Goal: Use online tool/utility: Utilize a website feature to perform a specific function

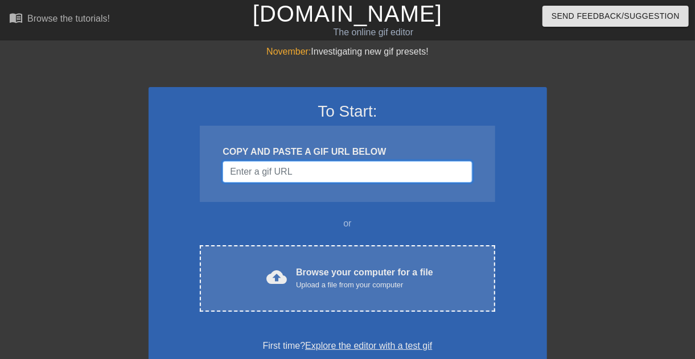
click at [276, 164] on input "Username" at bounding box center [346, 172] width 249 height 22
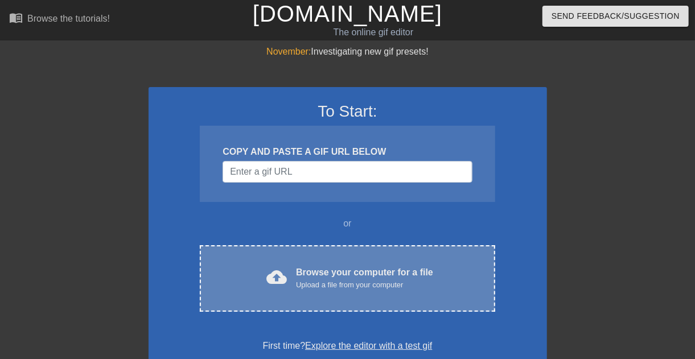
click at [281, 266] on div "cloud_upload Browse your computer for a file Upload a file from your computer" at bounding box center [347, 279] width 247 height 26
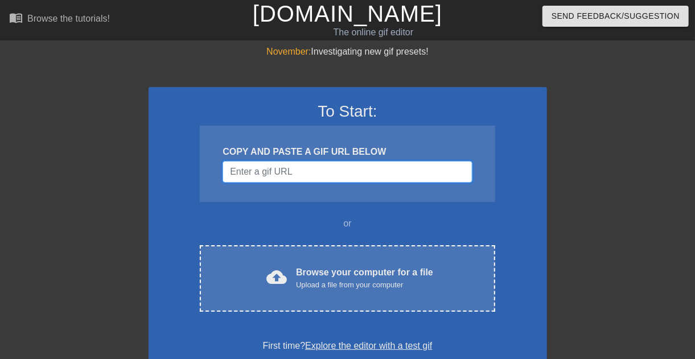
click at [310, 174] on input "Username" at bounding box center [346, 172] width 249 height 22
paste input "[URL][DOMAIN_NAME][DOMAIN_NAME]"
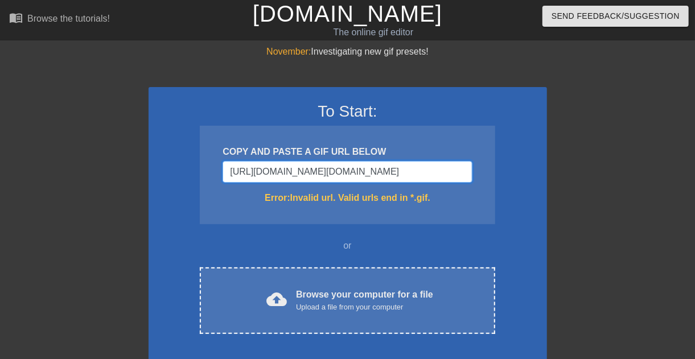
type input "[URL][DOMAIN_NAME][DOMAIN_NAME]"
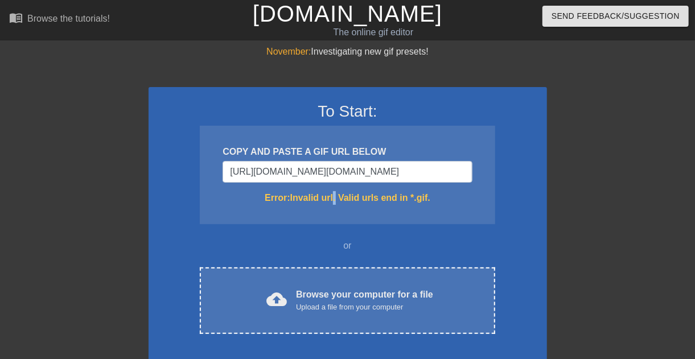
scroll to position [0, 0]
click at [335, 183] on div "COPY AND PASTE A GIF URL BELOW [URL][DOMAIN_NAME][DOMAIN_NAME] Error: Invalid u…" at bounding box center [347, 175] width 295 height 98
click at [340, 167] on input "[URL][DOMAIN_NAME][DOMAIN_NAME]" at bounding box center [346, 172] width 249 height 22
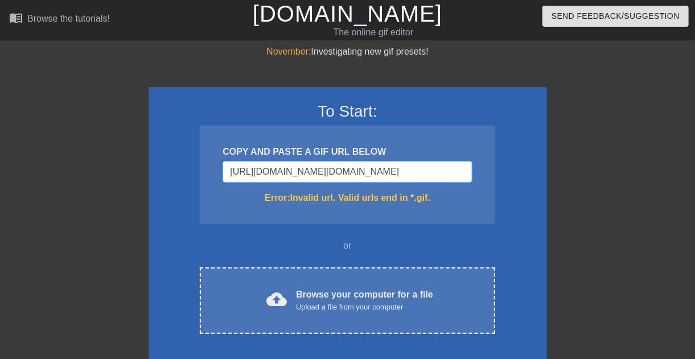
click at [340, 167] on input "[URL][DOMAIN_NAME][DOMAIN_NAME]" at bounding box center [346, 172] width 249 height 22
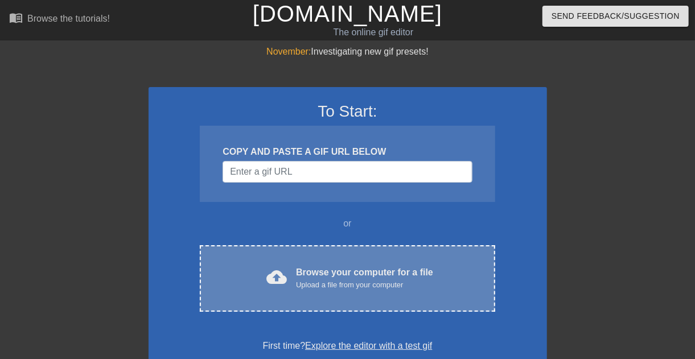
click at [281, 278] on span "cloud_upload" at bounding box center [276, 277] width 20 height 20
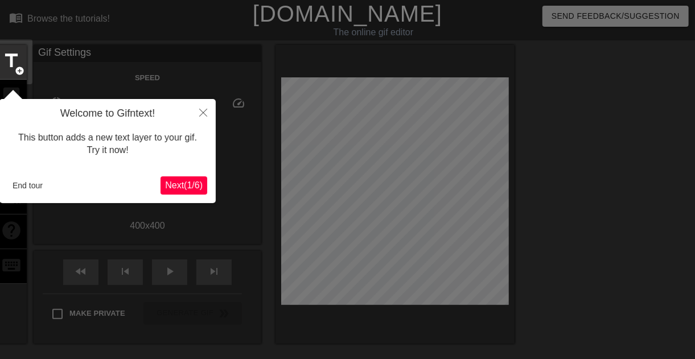
scroll to position [27, 0]
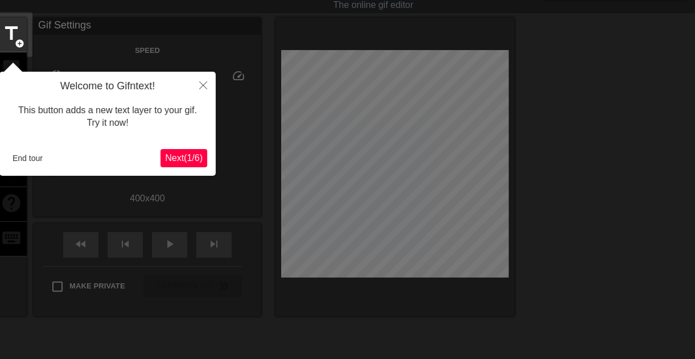
click at [182, 150] on button "Next ( 1 / 6 )" at bounding box center [183, 158] width 47 height 18
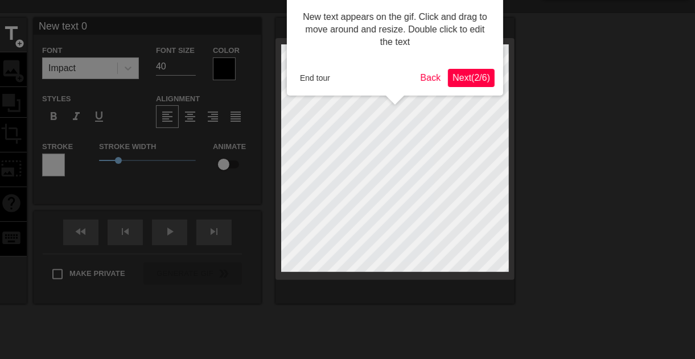
scroll to position [0, 0]
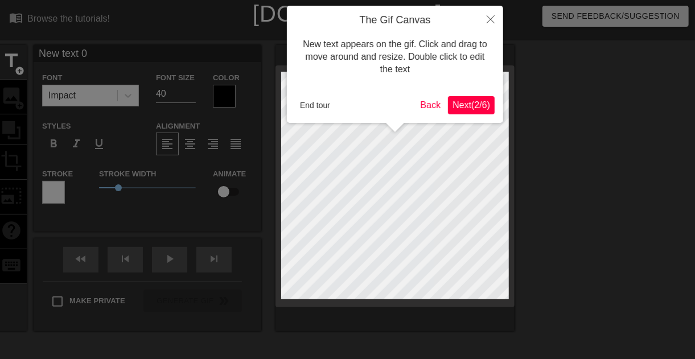
click at [464, 98] on button "Next ( 2 / 6 )" at bounding box center [471, 105] width 47 height 18
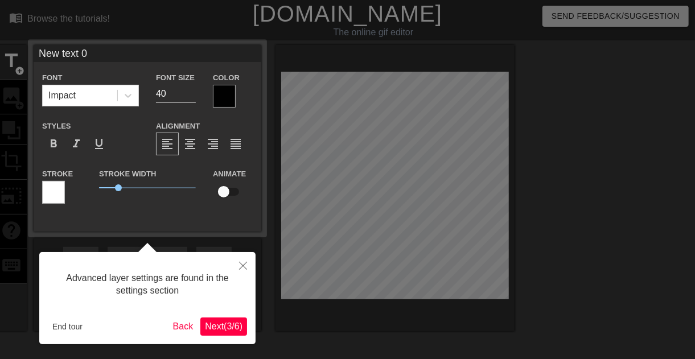
scroll to position [27, 0]
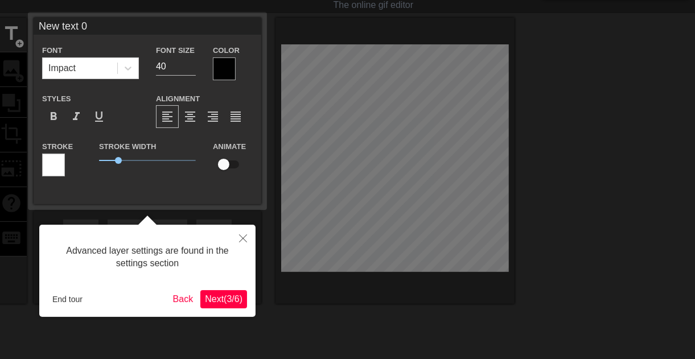
click at [221, 302] on span "Next ( 3 / 6 )" at bounding box center [224, 299] width 38 height 10
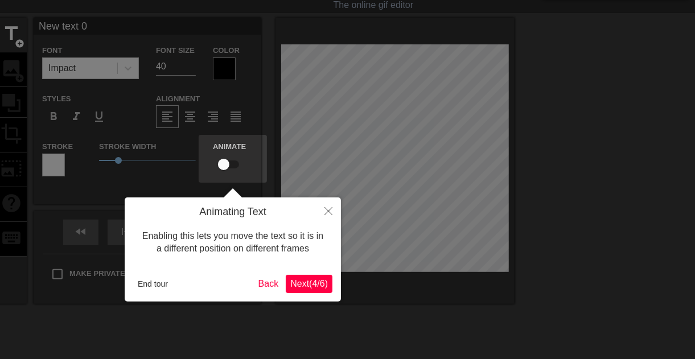
scroll to position [0, 0]
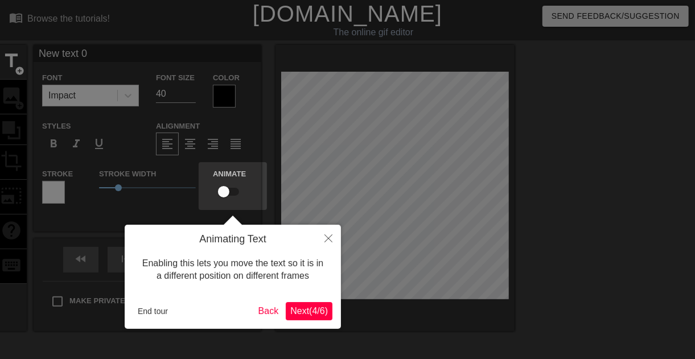
click at [302, 310] on span "Next ( 4 / 6 )" at bounding box center [309, 311] width 38 height 10
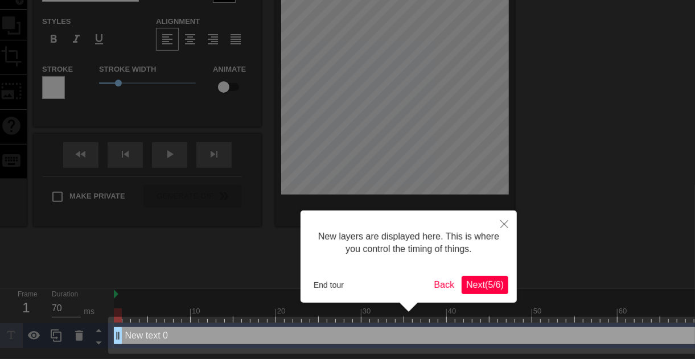
click at [493, 280] on span "Next ( 5 / 6 )" at bounding box center [485, 285] width 38 height 10
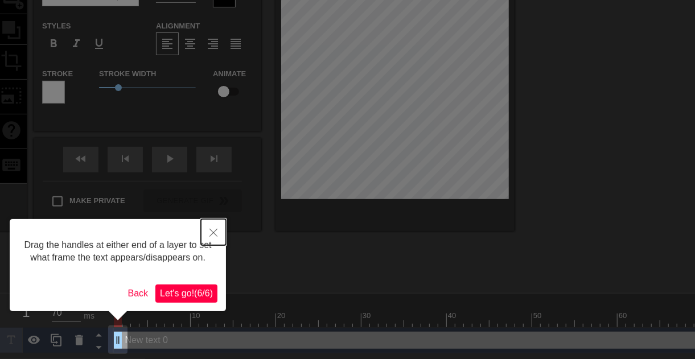
click at [209, 224] on button "Close" at bounding box center [213, 232] width 25 height 26
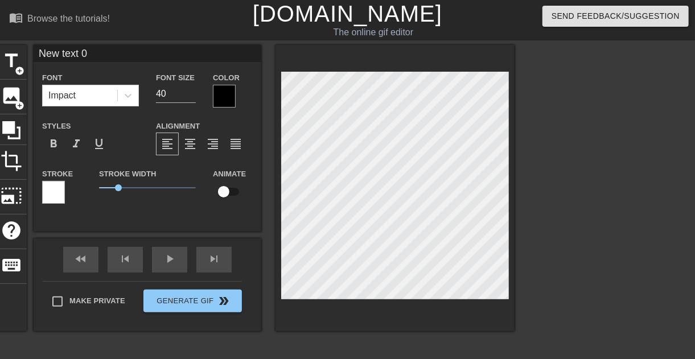
scroll to position [2, 3]
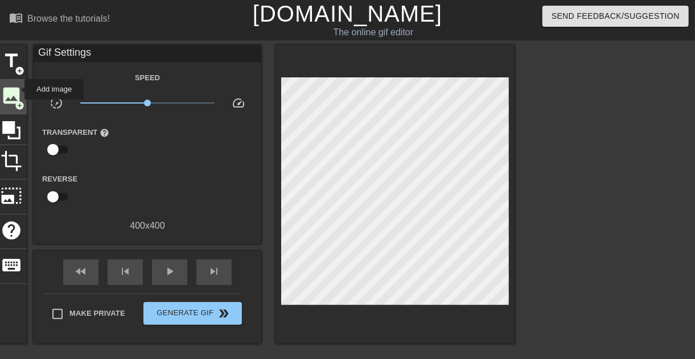
click at [17, 89] on span "image" at bounding box center [12, 96] width 22 height 22
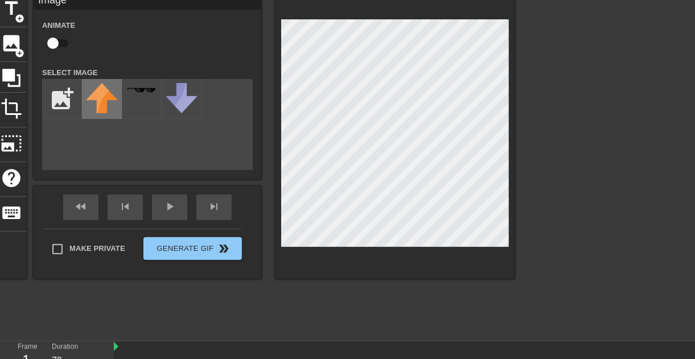
scroll to position [0, 0]
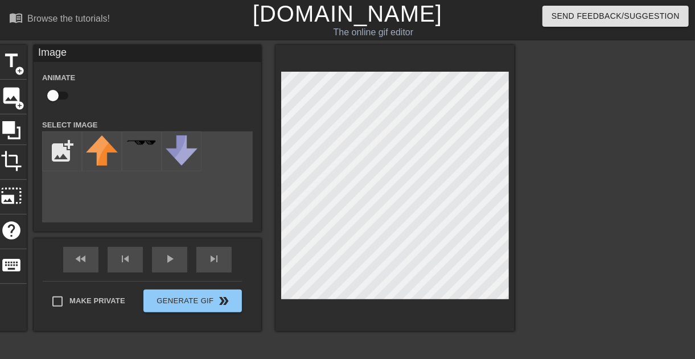
click at [129, 102] on div "title add_circle image add_circle crop photo_size_select_large help keyboard Im…" at bounding box center [255, 188] width 518 height 286
click at [110, 205] on div "add_photo_alternate" at bounding box center [147, 176] width 211 height 91
click at [65, 154] on input "file" at bounding box center [62, 151] width 39 height 39
click at [72, 141] on input "file" at bounding box center [62, 151] width 39 height 39
type input "C:\fakepath\thought-bubble-black-business-icon-clipart_53876-115959.avif"
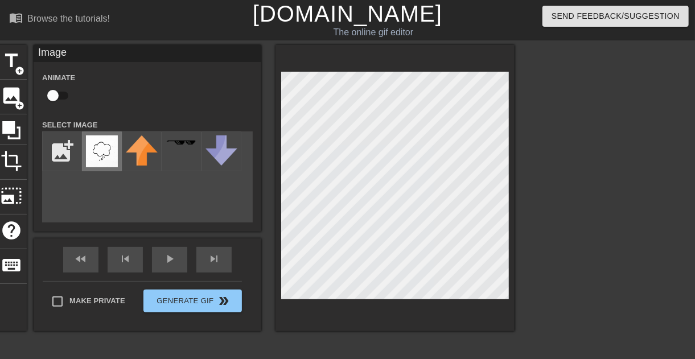
click at [94, 150] on img at bounding box center [102, 151] width 32 height 32
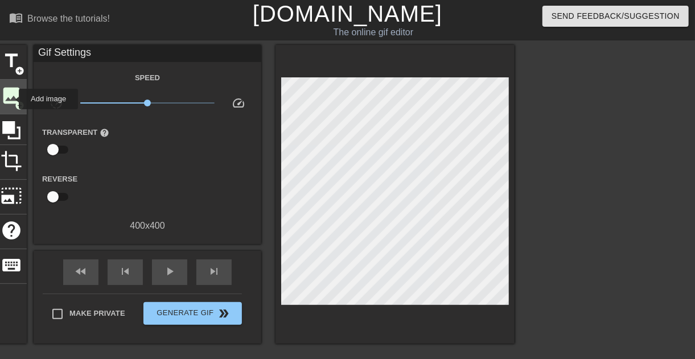
click at [4, 94] on span "image" at bounding box center [12, 96] width 22 height 22
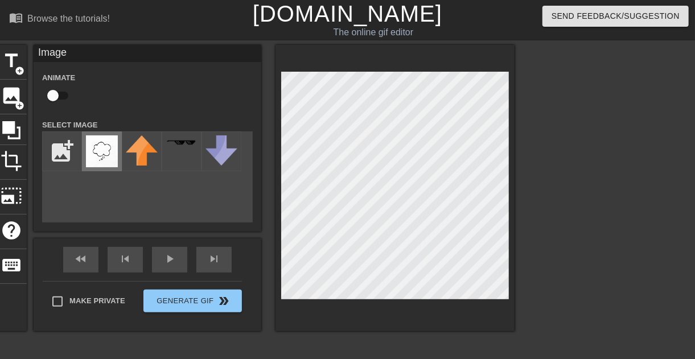
click at [104, 150] on img at bounding box center [102, 151] width 32 height 32
click at [0, 198] on html "menu_book Browse the tutorials! [DOMAIN_NAME] The online gif editor Send Feedba…" at bounding box center [347, 239] width 695 height 479
click at [19, 61] on span "title" at bounding box center [12, 61] width 22 height 22
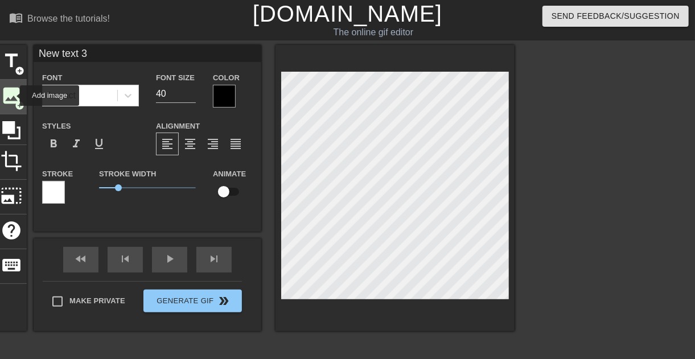
click at [13, 96] on span "image" at bounding box center [12, 96] width 22 height 22
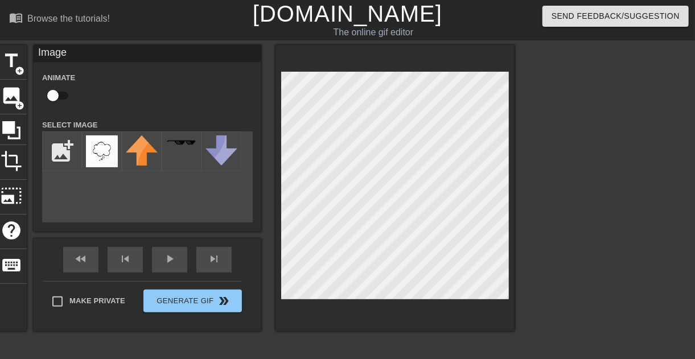
drag, startPoint x: 93, startPoint y: 192, endPoint x: 98, endPoint y: 176, distance: 16.6
click at [93, 192] on div "add_photo_alternate" at bounding box center [147, 176] width 211 height 91
click at [61, 154] on input "file" at bounding box center [62, 151] width 39 height 39
type input "C:\fakepath\thought-bubble-clipart-xl.png"
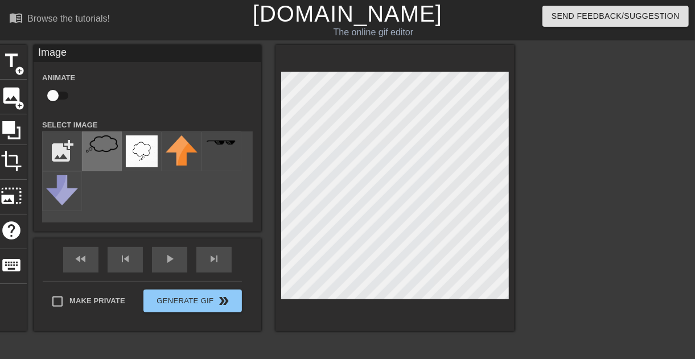
click at [97, 154] on div at bounding box center [102, 151] width 40 height 40
click at [520, 185] on div "title add_circle image add_circle crop photo_size_select_large help keyboard Im…" at bounding box center [347, 215] width 695 height 341
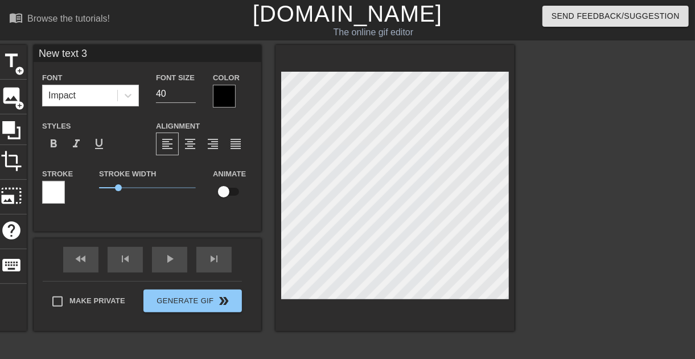
click at [67, 199] on div "title add_circle image add_circle crop photo_size_select_large help keyboard Ne…" at bounding box center [255, 188] width 518 height 286
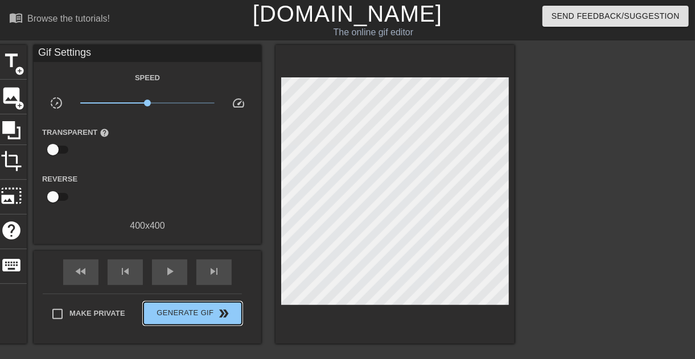
click at [203, 298] on div "Make Private Generate Gif double_arrow" at bounding box center [142, 316] width 199 height 45
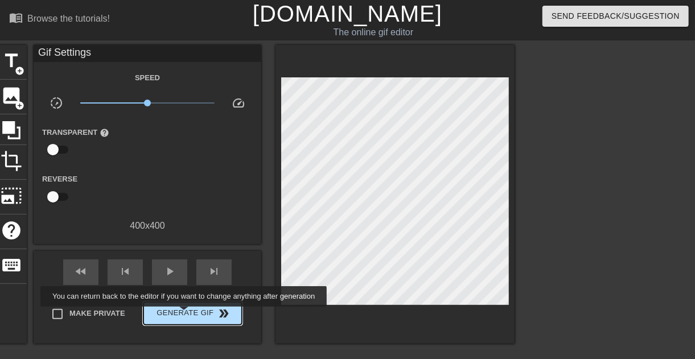
click at [184, 315] on span "Generate Gif double_arrow" at bounding box center [192, 314] width 89 height 14
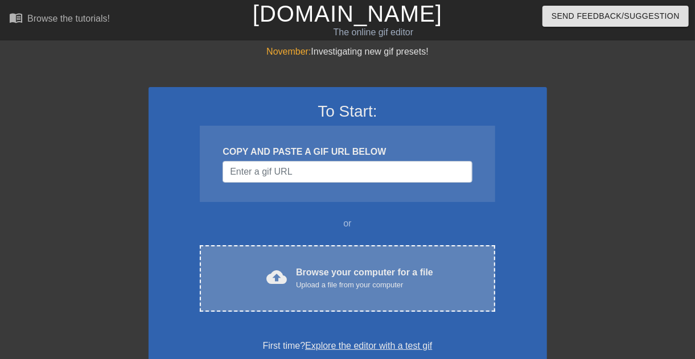
click at [281, 298] on div "cloud_upload Browse your computer for a file Upload a file from your computer C…" at bounding box center [347, 278] width 295 height 67
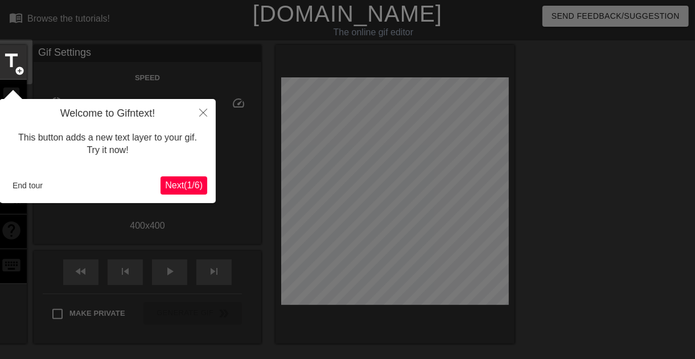
scroll to position [27, 0]
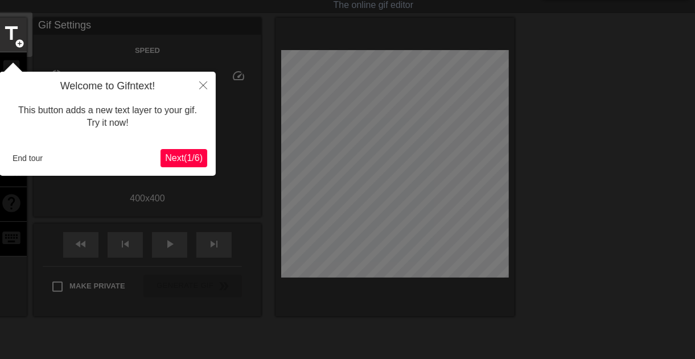
click at [188, 157] on span "Next ( 1 / 6 )" at bounding box center [184, 158] width 38 height 10
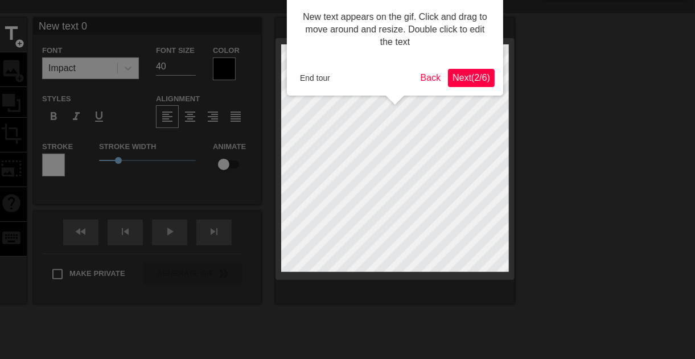
scroll to position [0, 0]
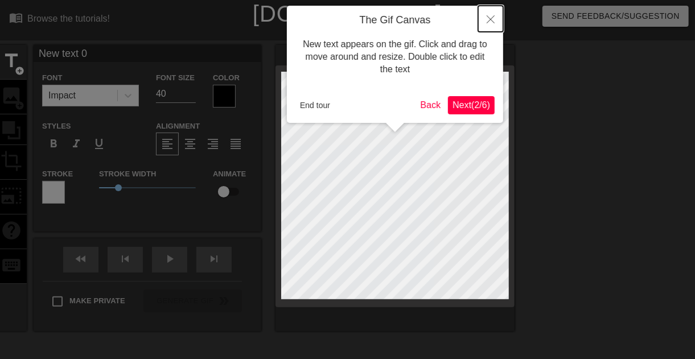
click at [487, 7] on button "Close" at bounding box center [490, 19] width 25 height 26
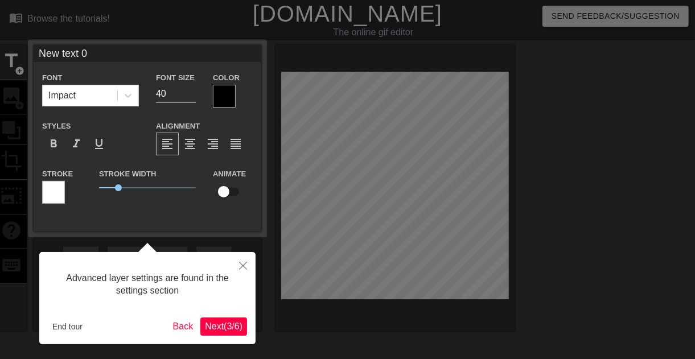
scroll to position [27, 0]
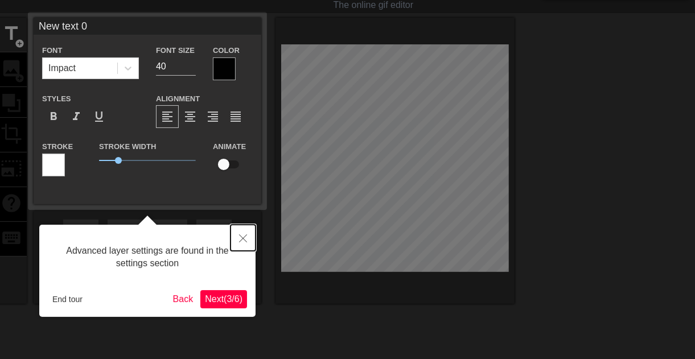
click at [241, 226] on button "Close" at bounding box center [242, 238] width 25 height 26
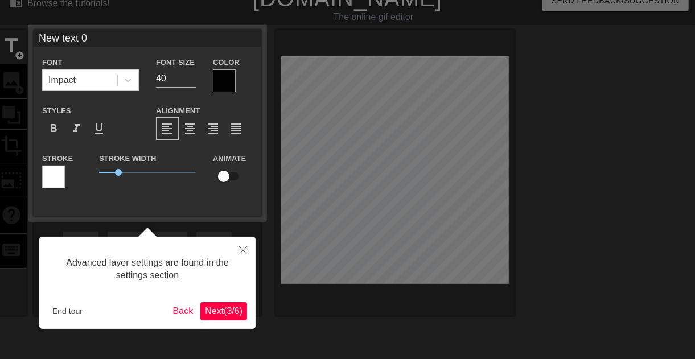
scroll to position [0, 0]
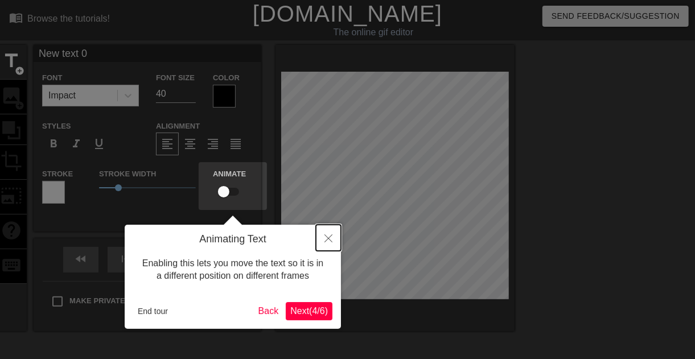
click at [329, 239] on icon "Close" at bounding box center [328, 238] width 8 height 8
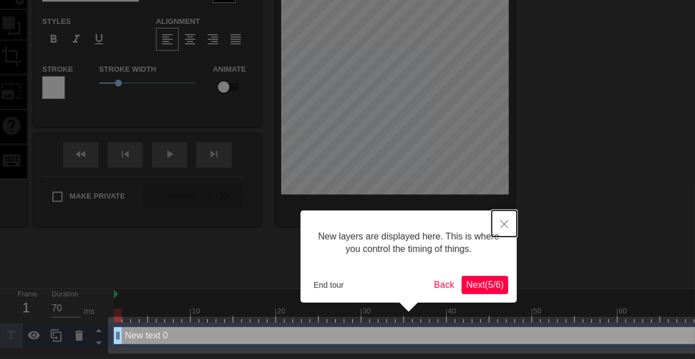
click at [498, 225] on button "Close" at bounding box center [504, 224] width 25 height 26
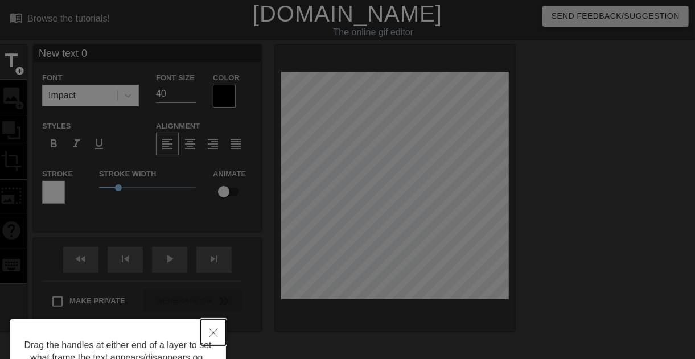
click at [213, 332] on icon "Close" at bounding box center [213, 333] width 8 height 8
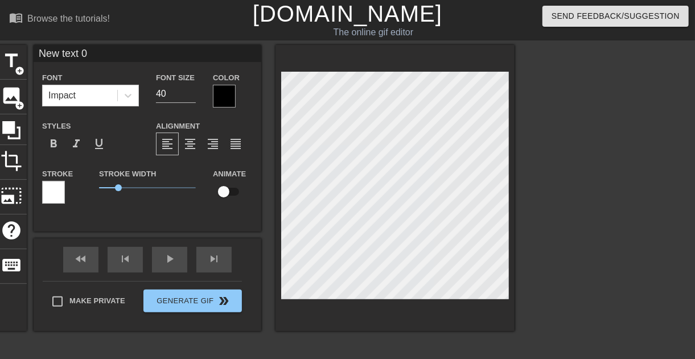
scroll to position [2, 2]
type input "D"
type textarea "D"
type input "Do"
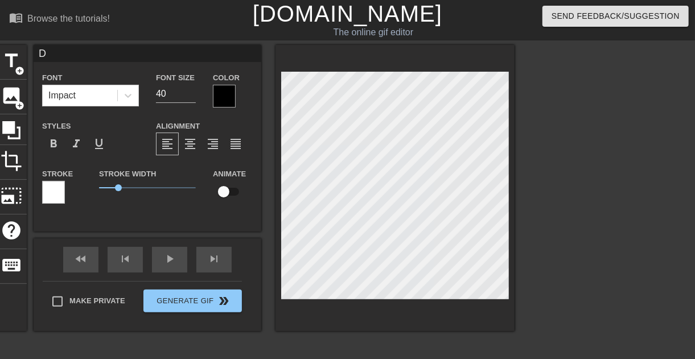
type textarea "Do"
type input "Don"
type textarea "Don"
type input "Dont"
type textarea "Dont"
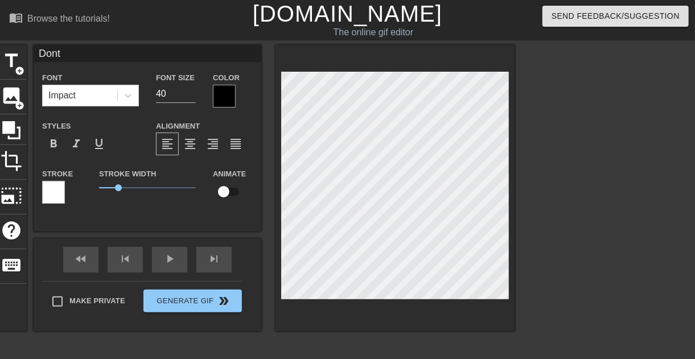
type input "Dont"
type textarea "Dont"
type input "Dont O"
type textarea "Dont Of"
type input "Dont Off"
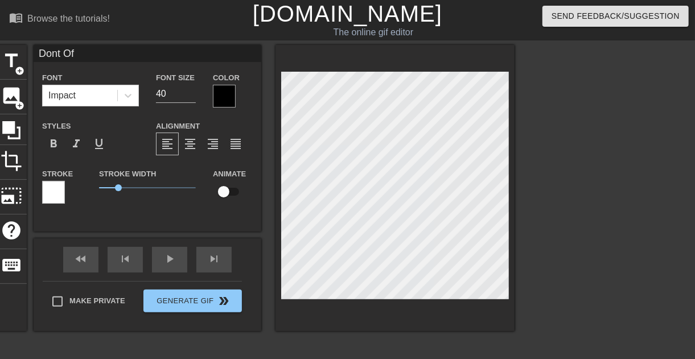
type textarea "Dont Off"
type input "Dont Offe"
type textarea "Dont Offe"
type input "Dont Offer"
type textarea "Dont Offer"
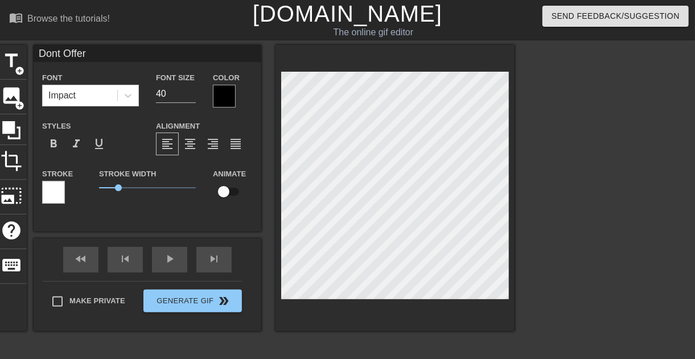
type input "Dont Offer"
type textarea "Dont Offer"
type input "Dont Offer L"
type textarea "Dont Offer L"
type input "Dont Offer Lo"
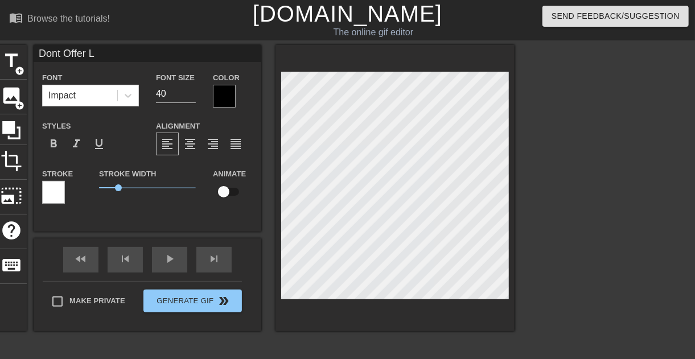
type textarea "Dont Offer Lo"
type input "Dont Offer Los"
type textarea "Dont Offer Los"
type input "Dont Offer Los"
type textarea "Dont Offer Los"
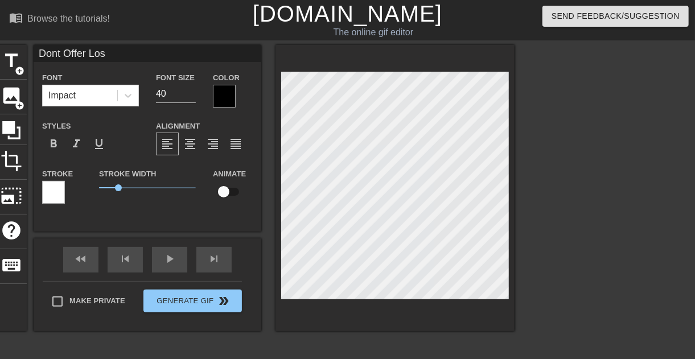
type input "Dont Offer Los C"
type textarea "Dont Offer Los C"
type input "Dont Offer Los Co"
type textarea "Dont Offer Los Co"
type input "Dont Offer Los Com"
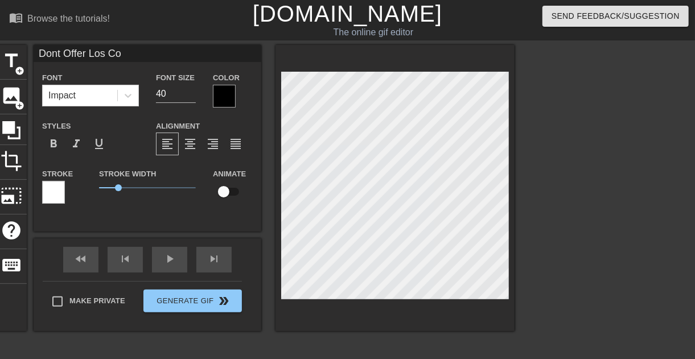
type textarea "Dont Offer Los Com"
type input "Dont Offer Los Comb"
type textarea "Dont Offer Los Comb"
type input "Dont Offer Los Combo"
type textarea "Dont Offer Los Combo"
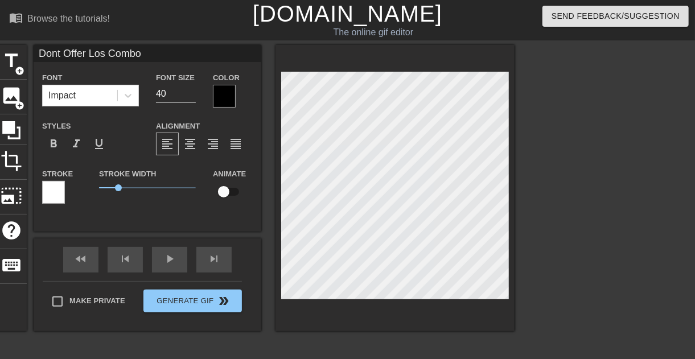
type input "Dont Offer Los Combop"
type textarea "Dont Offer Los Combop"
type input "Dont Offer Los Combop"
type textarea "Dont Offer Los Combop"
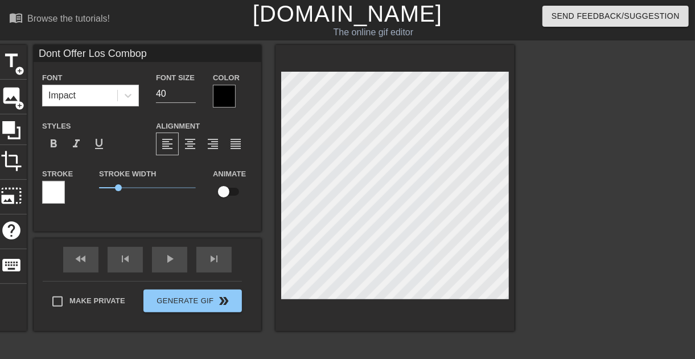
type input "Dont Offer Los Combop"
type textarea "Dont Offer Los Combop"
type input "Dont Offer Los Combo"
type textarea "Dont Offer Los Combo"
type input "Dont Offer Los Combo"
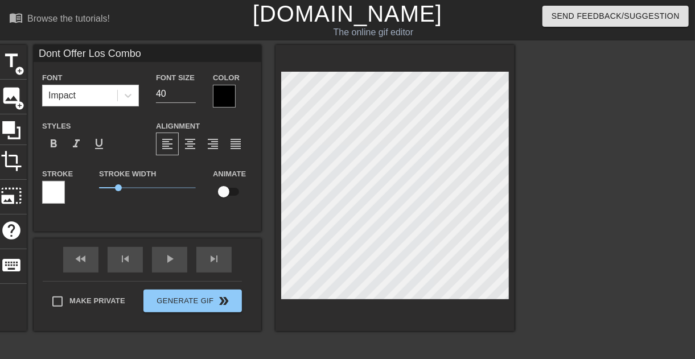
type textarea "Dont Offer Los Combo"
type input "Dont Offer Los Combo o"
type textarea "Dont Offer Los Combo o"
type input "Dont Offer Los Combo or"
type textarea "Dont Offer Los Combo or"
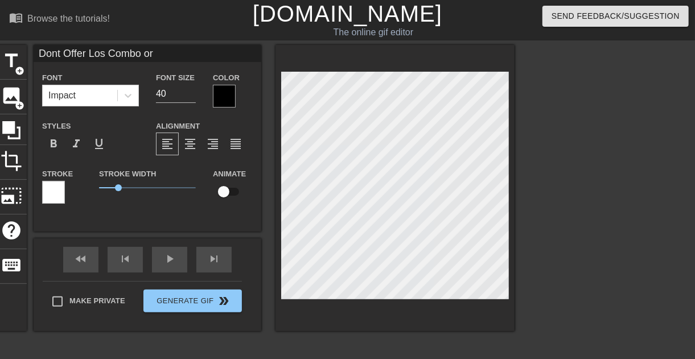
type input "Dont Offer Los Combo or"
type textarea "Dont Offer Los Combo or"
type input "Dont Offer Los Combo or L"
type textarea "Dont Offer Los Combo or L"
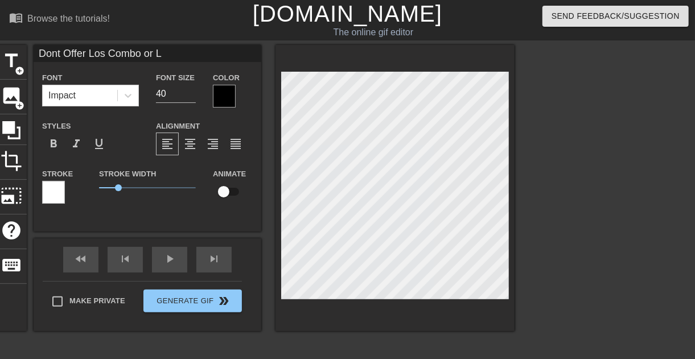
type input "Dont Offer Los Combo or"
type textarea "Dont Offer Los Combo or"
type input "Dont Offer Los Combo or"
type textarea "Dont Offer Los Combo or"
type input "Dont Offer Los Combo o"
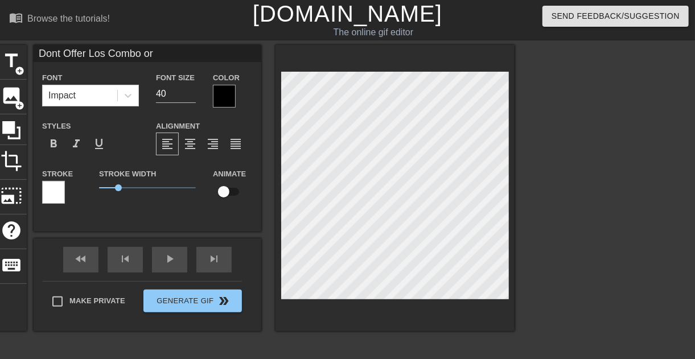
type textarea "Dont Offer Los Combo o"
type input "Dont Offer Los Combo"
type textarea "Dont Offer Los Combo"
type input "Dont Offer Los Combo"
type textarea "Dont Offer Los Combo"
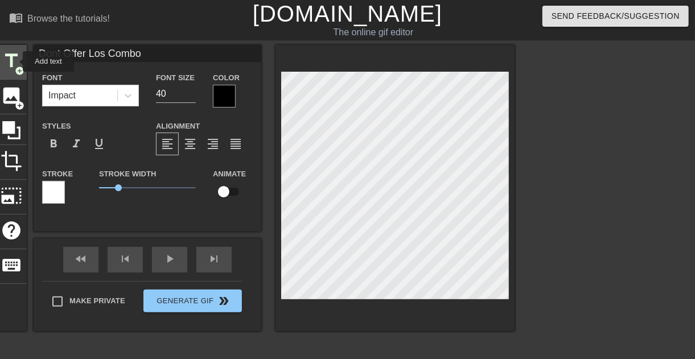
click at [15, 61] on span "title" at bounding box center [12, 61] width 22 height 22
type input "O"
type textarea "O"
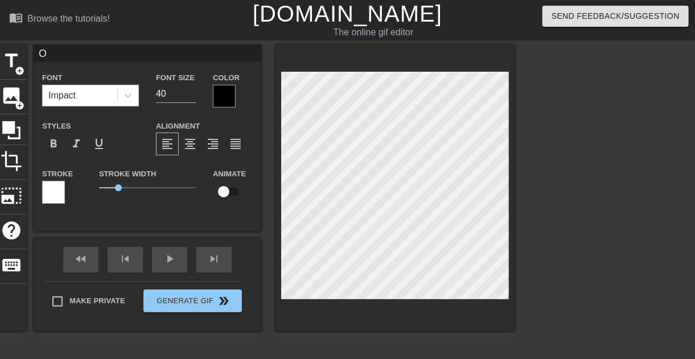
type input "Or"
type textarea "Or"
type input "Or"
type textarea "Or"
type input "Or L"
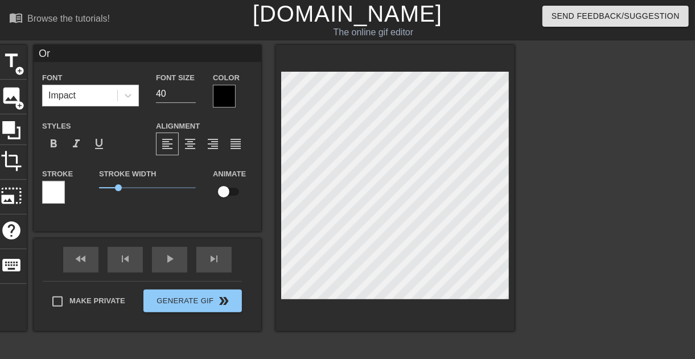
type textarea "Or L"
type input "Or Le"
type textarea "Or Le"
type input "Or Leg"
type textarea "Or Leg"
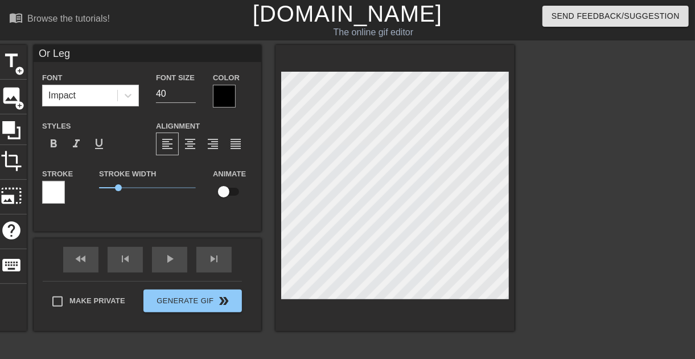
type input "Or Legr"
type textarea "Or Legr"
type input "Or Legra"
type textarea "Or Legra"
type input "Or Legran"
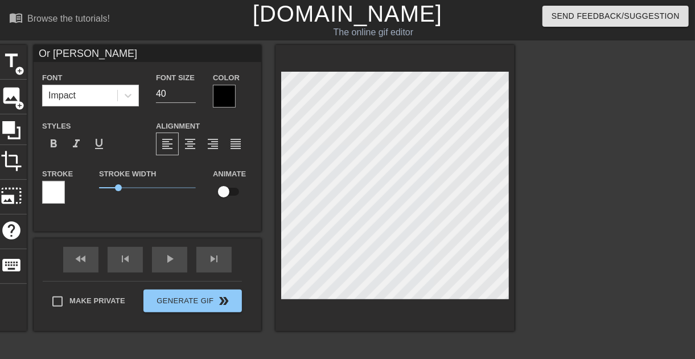
type textarea "Or Legran"
type input "Or Legrand"
type textarea "Or Legrand"
type input "Or Legrande"
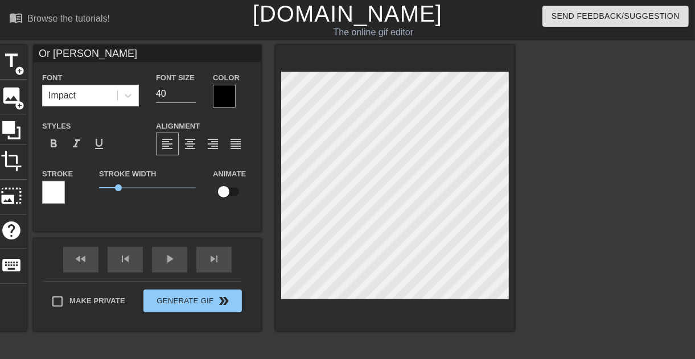
type textarea "Or Legrande"
type input "Dont Offer Los Combo"
click at [584, 217] on div at bounding box center [613, 215] width 171 height 341
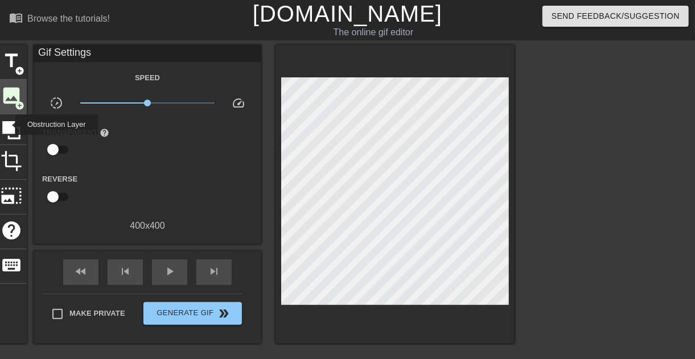
click at [16, 101] on span "add_circle" at bounding box center [20, 106] width 10 height 10
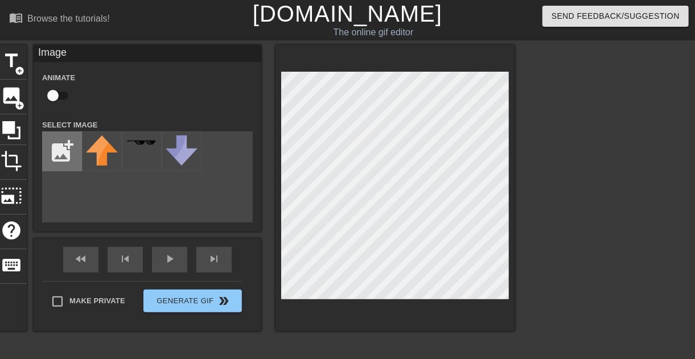
click at [53, 159] on input "file" at bounding box center [62, 151] width 39 height 39
type input "C:\fakepath\s-l400.jpg"
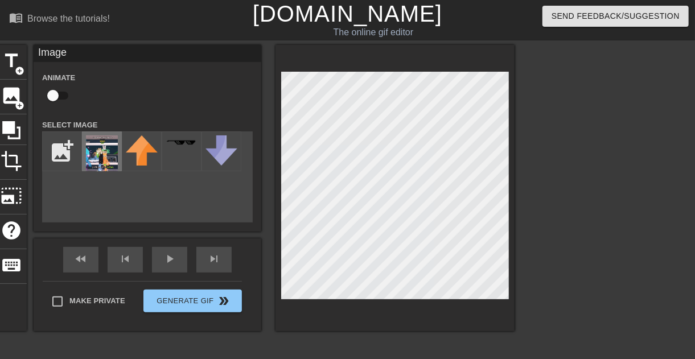
click at [92, 151] on img at bounding box center [102, 153] width 32 height 36
drag, startPoint x: 578, startPoint y: 121, endPoint x: 455, endPoint y: 67, distance: 134.6
click at [576, 121] on div at bounding box center [613, 215] width 171 height 341
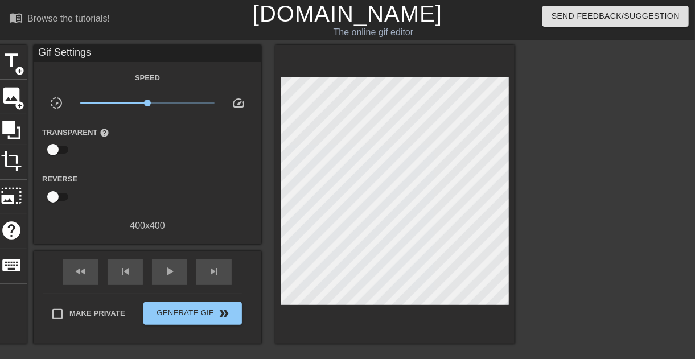
click at [605, 147] on div at bounding box center [613, 215] width 171 height 341
click at [16, 103] on span "add_circle" at bounding box center [20, 106] width 10 height 10
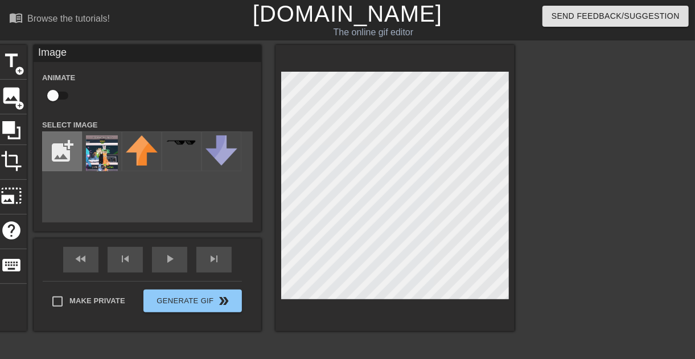
click at [56, 155] on input "file" at bounding box center [62, 151] width 39 height 39
type input "C:\fakepath\image_2025-08-29_014317036.png"
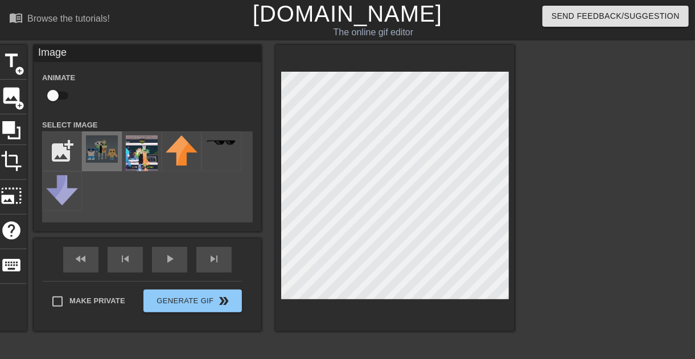
click at [108, 154] on img at bounding box center [102, 148] width 32 height 27
click at [619, 168] on div at bounding box center [613, 215] width 171 height 341
click at [0, 188] on html "menu_book Browse the tutorials! [DOMAIN_NAME] The online gif editor Send Feedba…" at bounding box center [347, 265] width 695 height 530
click at [67, 158] on input "file" at bounding box center [62, 151] width 39 height 39
type input "C:\fakepath\image_2025-08-29_014345174.png"
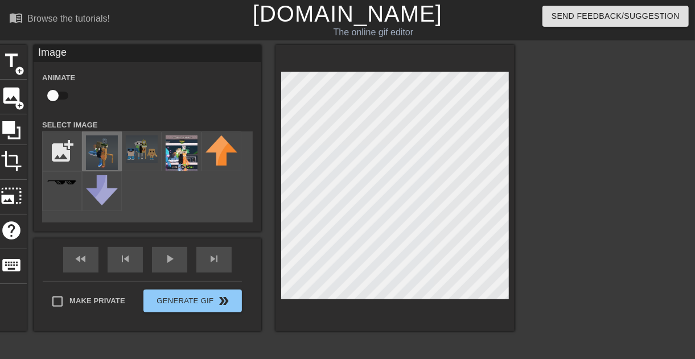
click at [104, 158] on img at bounding box center [102, 152] width 32 height 35
click at [103, 153] on img at bounding box center [102, 152] width 32 height 35
click at [22, 59] on span "title" at bounding box center [12, 61] width 22 height 22
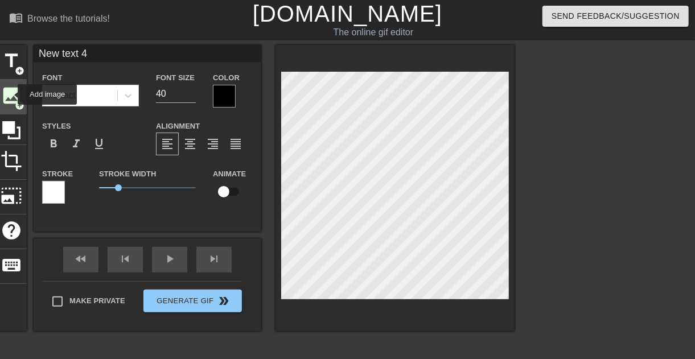
click at [10, 94] on span "image" at bounding box center [12, 96] width 22 height 22
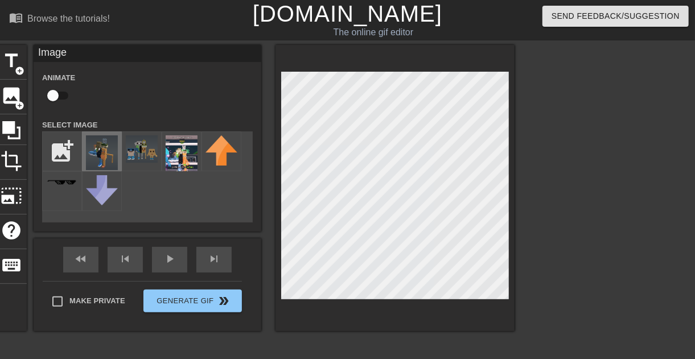
click at [101, 149] on img at bounding box center [102, 152] width 32 height 35
click at [512, 150] on div at bounding box center [394, 188] width 239 height 286
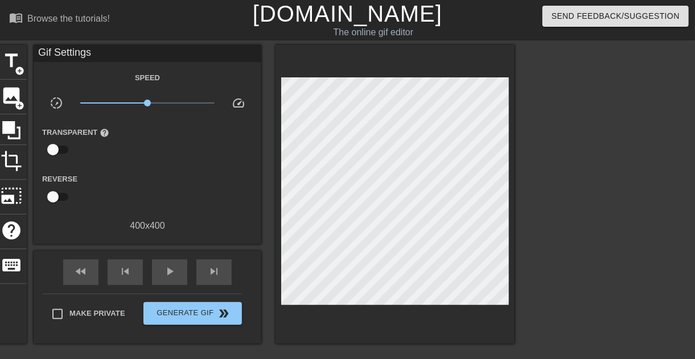
click at [545, 181] on div at bounding box center [613, 215] width 171 height 341
click at [561, 158] on div at bounding box center [613, 215] width 171 height 341
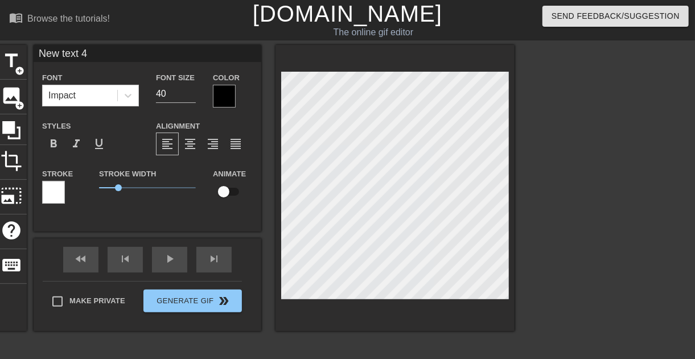
click at [0, 151] on html "menu_book Browse the tutorials! Gifntext.com The online gif editor Send Feedbac…" at bounding box center [347, 291] width 695 height 582
click at [680, 207] on div at bounding box center [613, 215] width 171 height 341
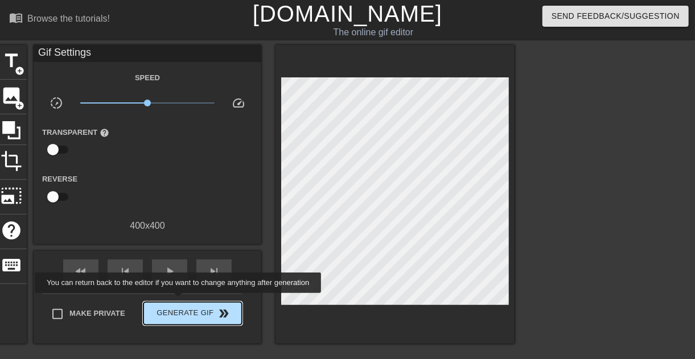
click at [188, 315] on span "Generate Gif double_arrow" at bounding box center [192, 314] width 89 height 14
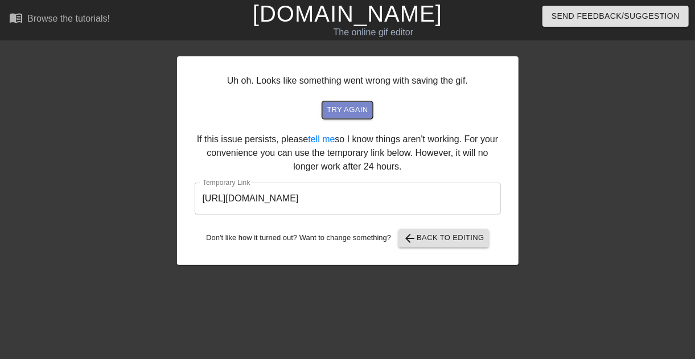
click at [347, 101] on button "try again" at bounding box center [347, 110] width 50 height 18
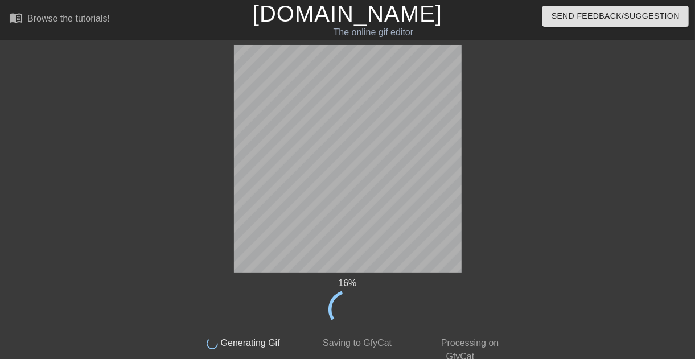
drag, startPoint x: 542, startPoint y: 147, endPoint x: 550, endPoint y: 181, distance: 35.1
click at [550, 181] on div at bounding box center [607, 215] width 171 height 341
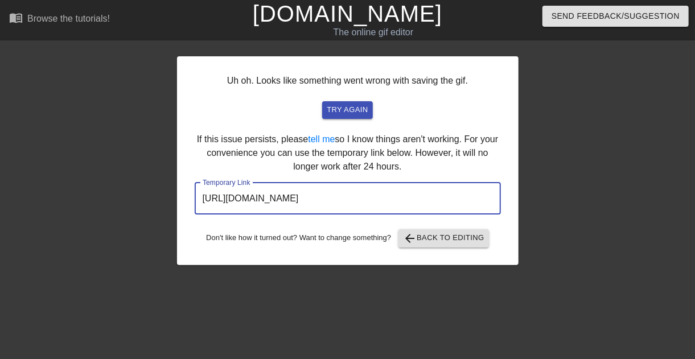
click at [294, 203] on input "https://www.gifntext.com/temp_generations/E6liBNbD.gif" at bounding box center [348, 199] width 306 height 32
